Goal: Task Accomplishment & Management: Use online tool/utility

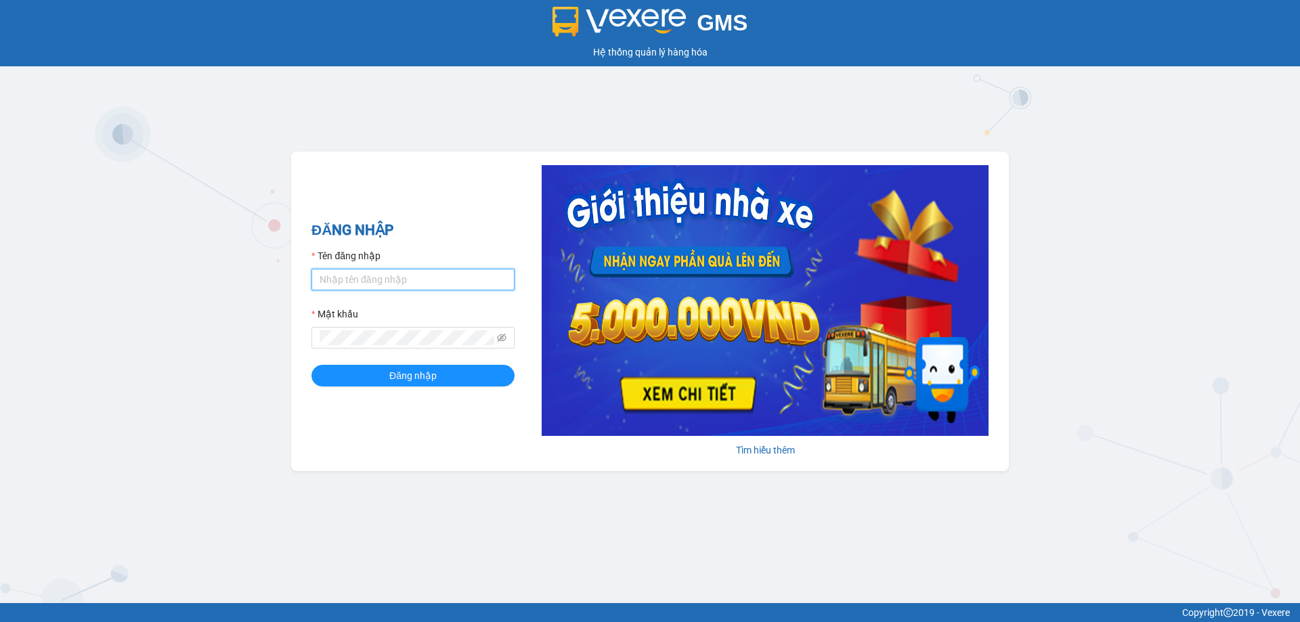
click at [440, 287] on input "Tên đăng nhập" at bounding box center [413, 280] width 203 height 22
type input "hoa1.ct"
click at [395, 376] on span "Đăng nhập" at bounding box center [412, 375] width 47 height 15
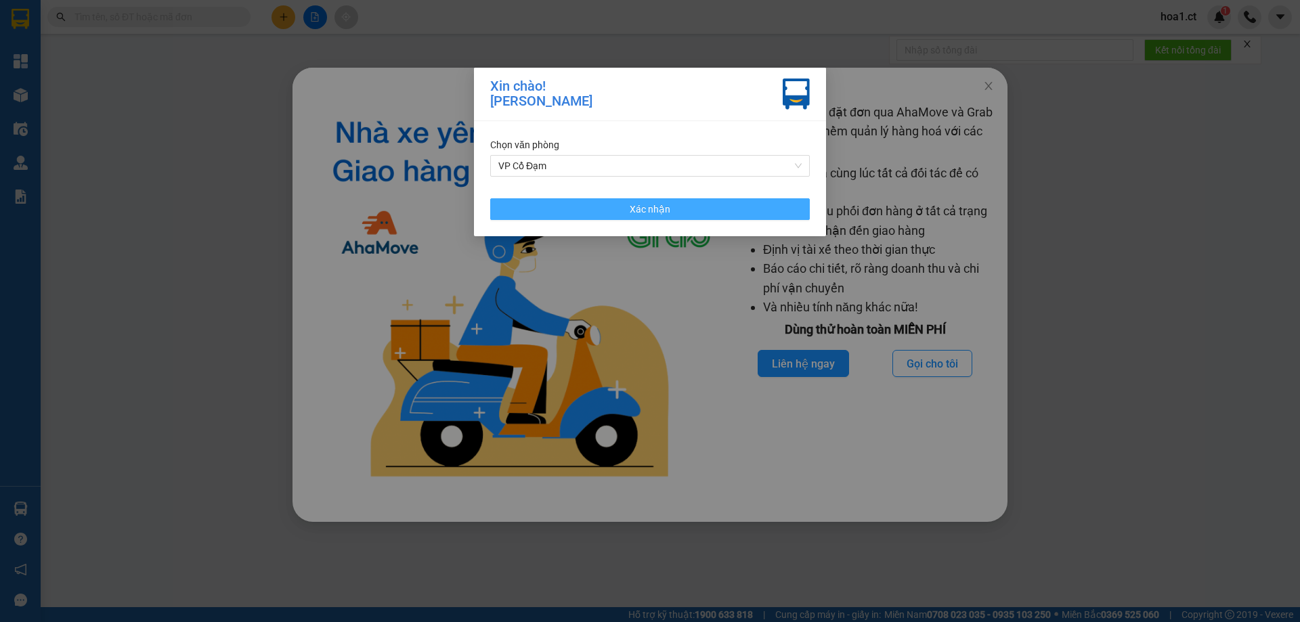
click at [650, 213] on span "Xác nhận" at bounding box center [650, 209] width 41 height 15
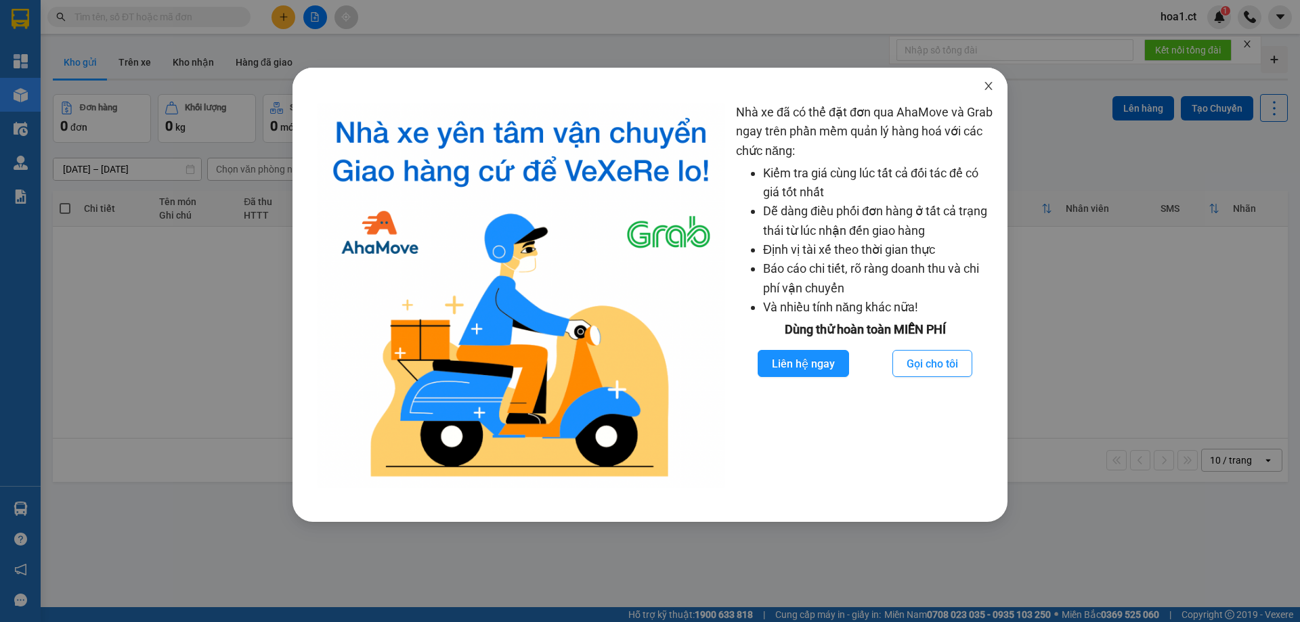
click at [985, 83] on icon "close" at bounding box center [988, 86] width 11 height 11
